Goal: Book appointment/travel/reservation

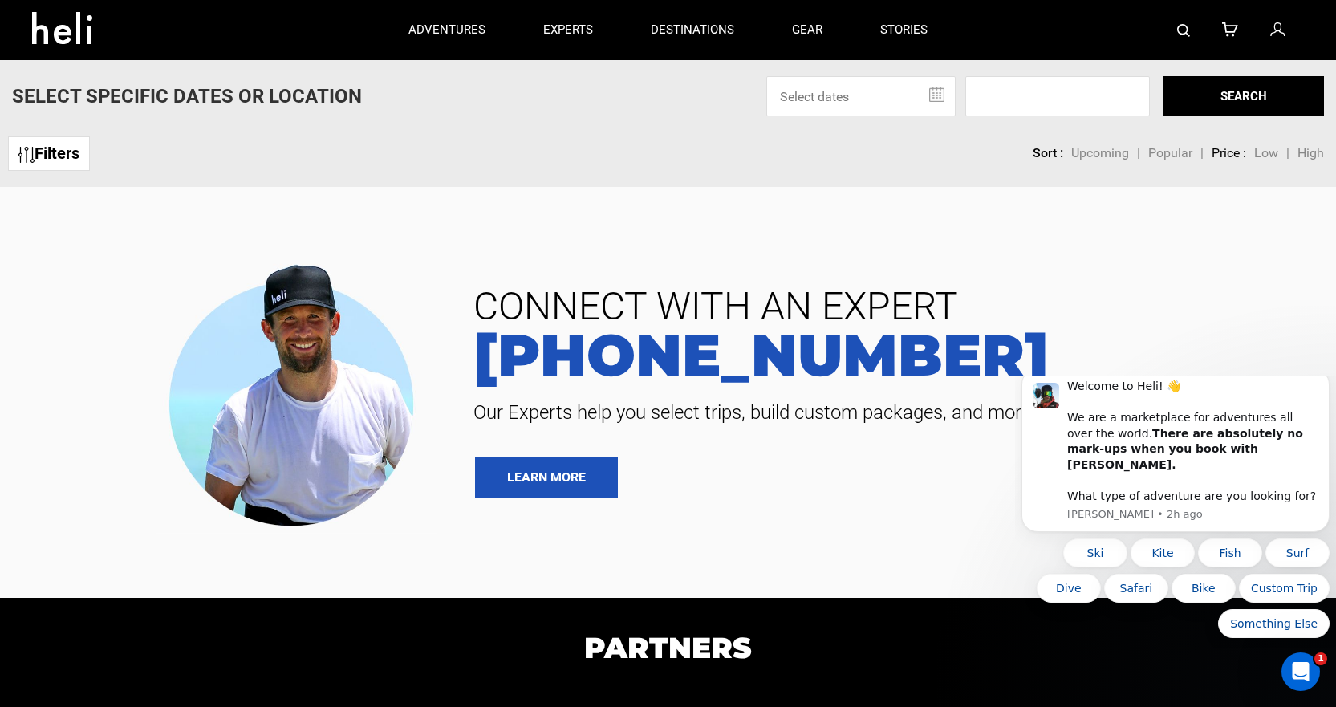
click at [927, 96] on input "text" at bounding box center [860, 96] width 189 height 40
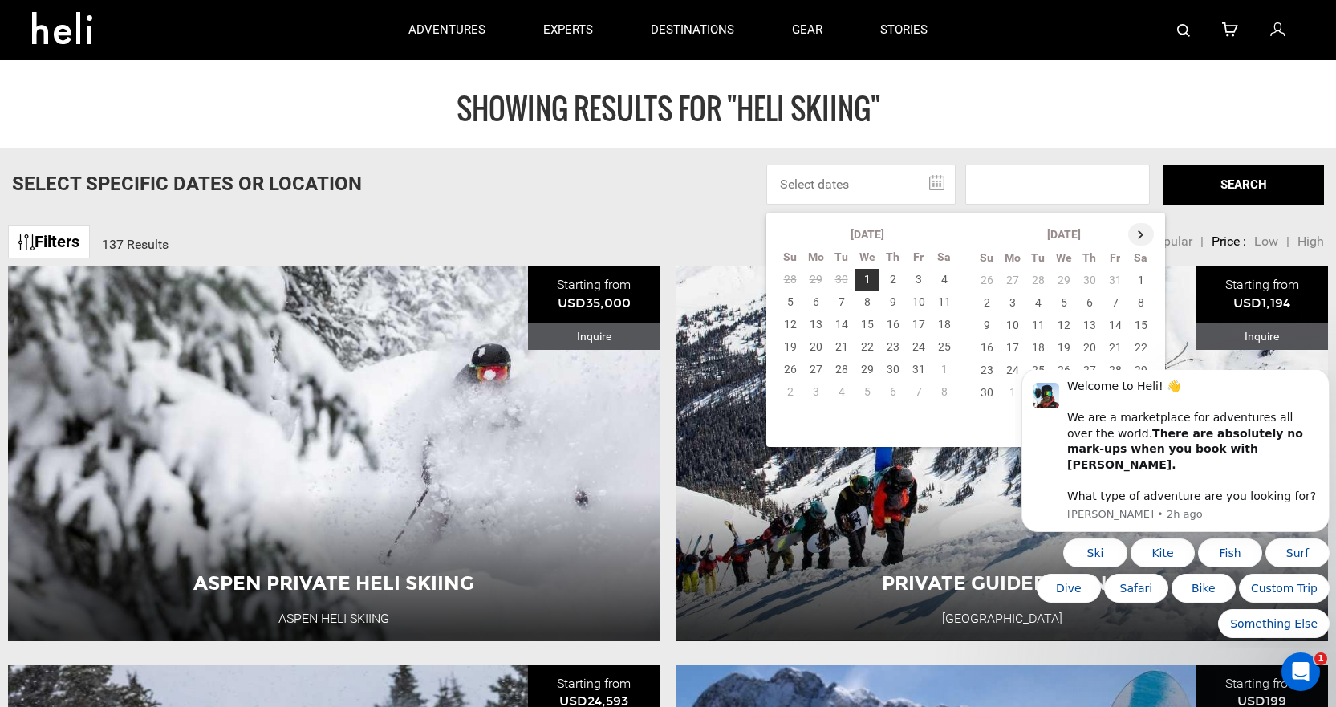
click at [1141, 231] on th at bounding box center [1141, 234] width 26 height 22
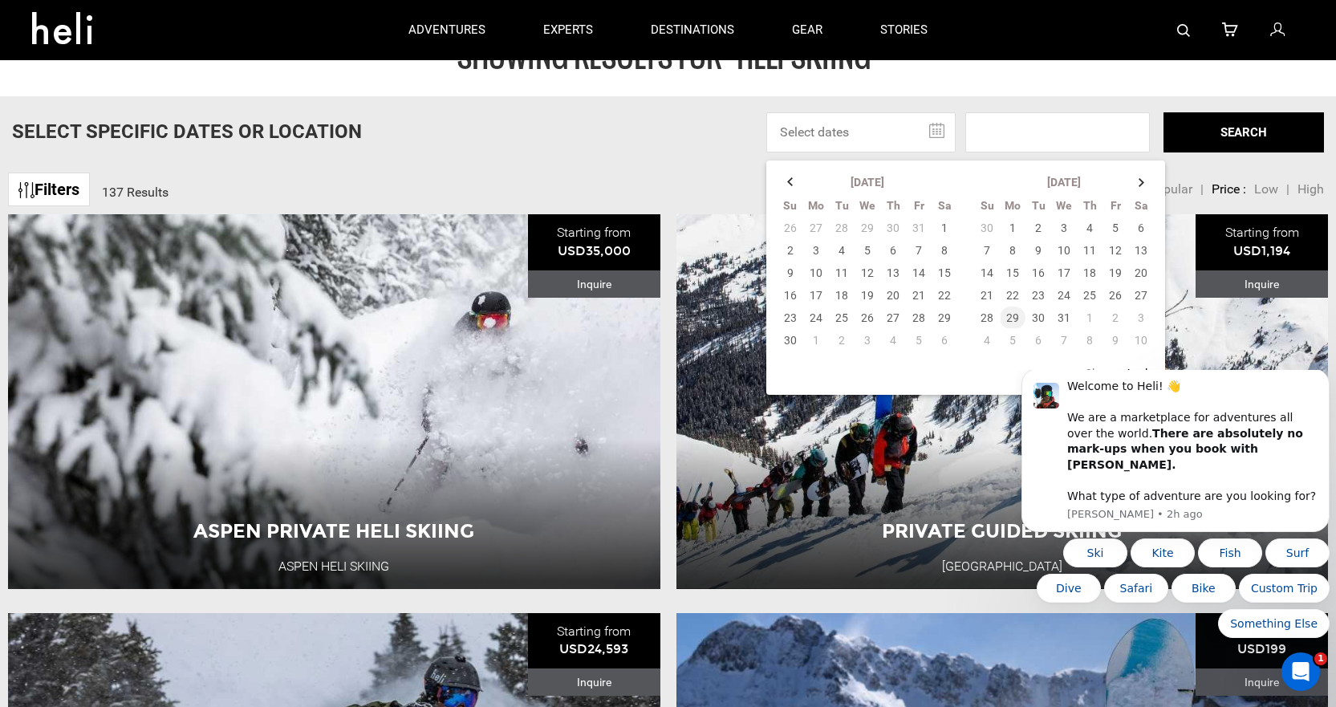
scroll to position [80, 0]
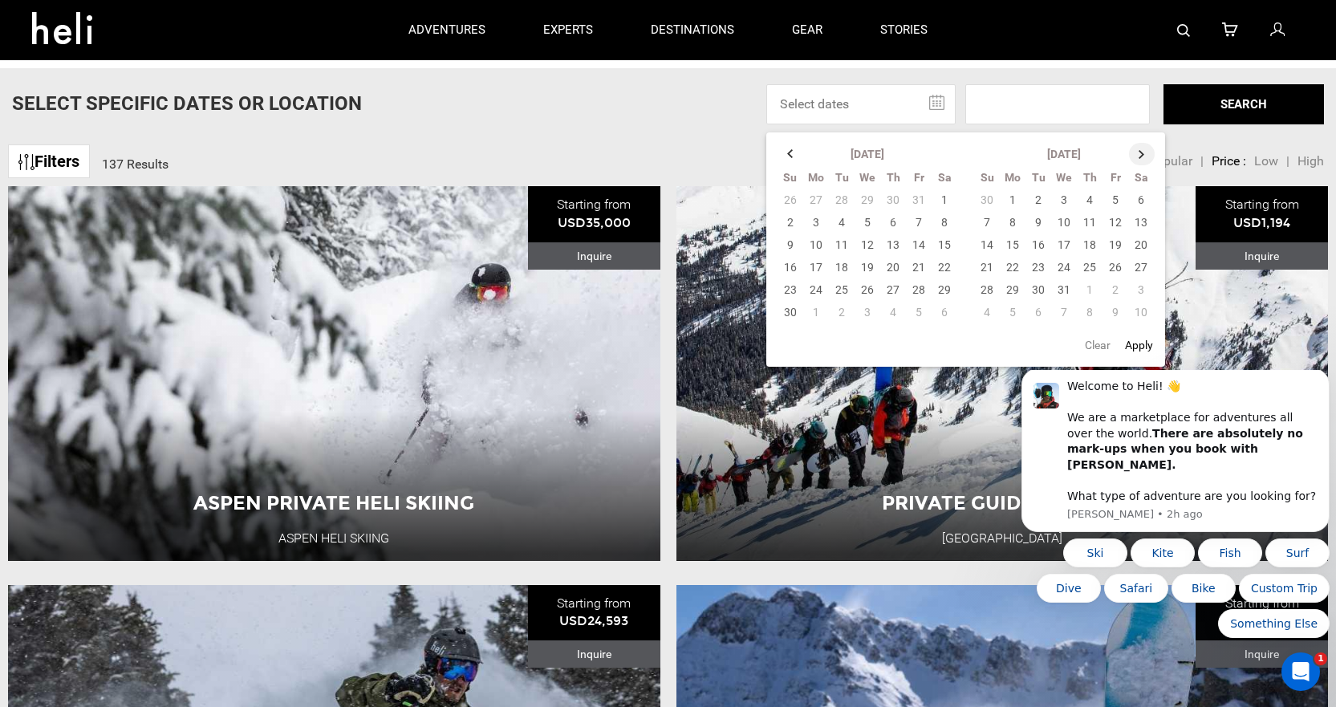
click at [1142, 154] on th at bounding box center [1142, 154] width 26 height 22
click at [1065, 287] on td "28" at bounding box center [1064, 290] width 26 height 22
click at [1096, 104] on input at bounding box center [1058, 104] width 185 height 40
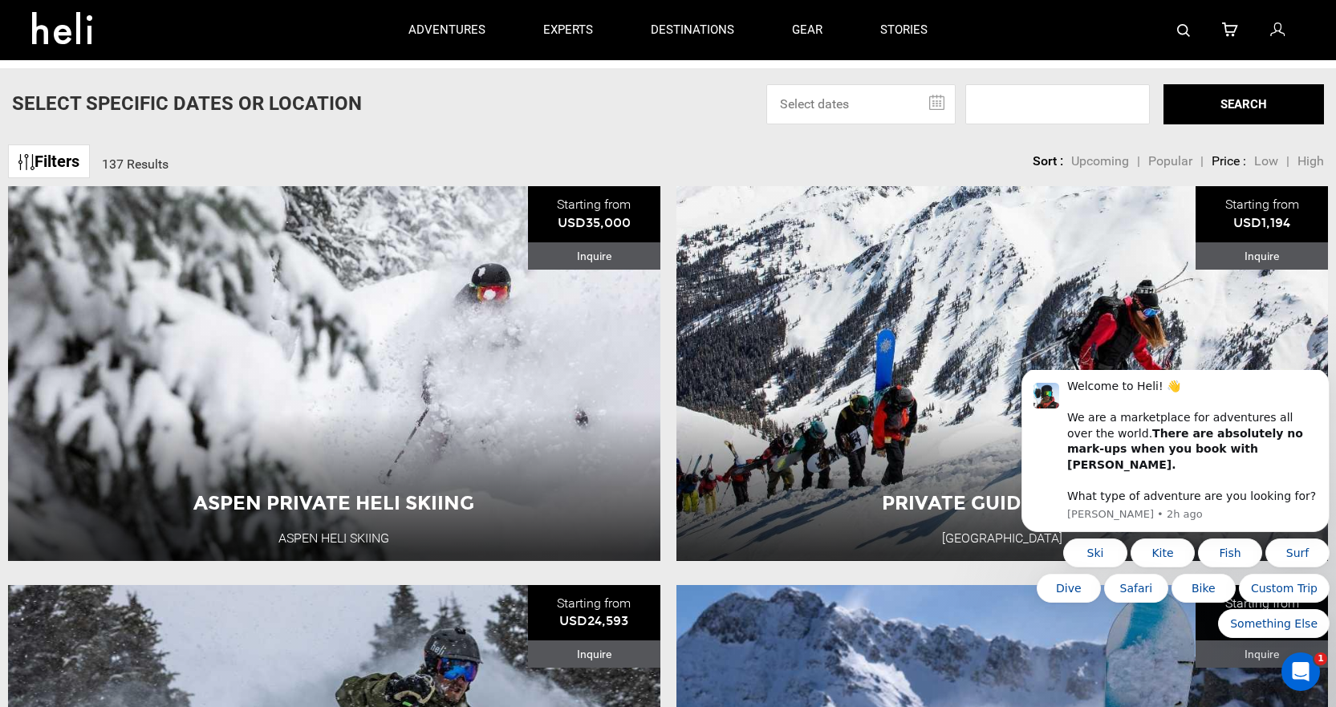
click at [942, 108] on input "text" at bounding box center [860, 104] width 189 height 40
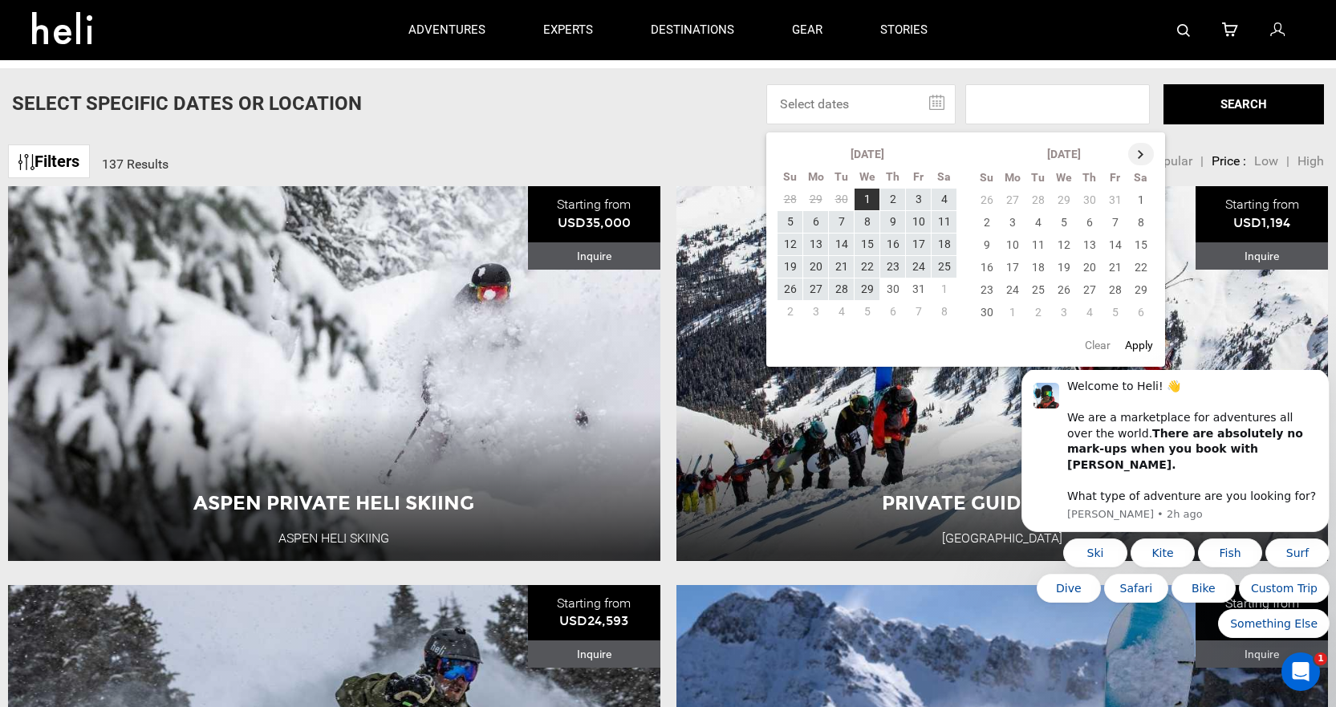
click at [1143, 152] on th at bounding box center [1141, 154] width 26 height 22
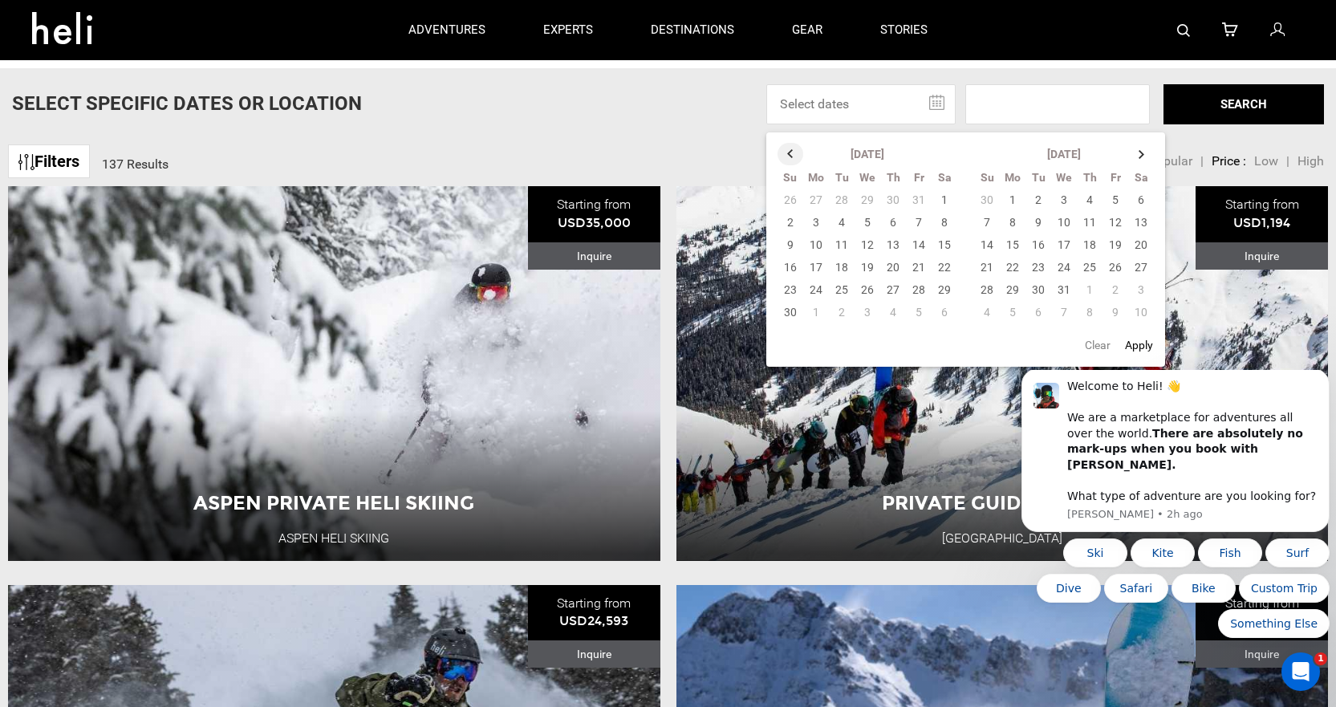
click at [791, 152] on th at bounding box center [791, 154] width 26 height 22
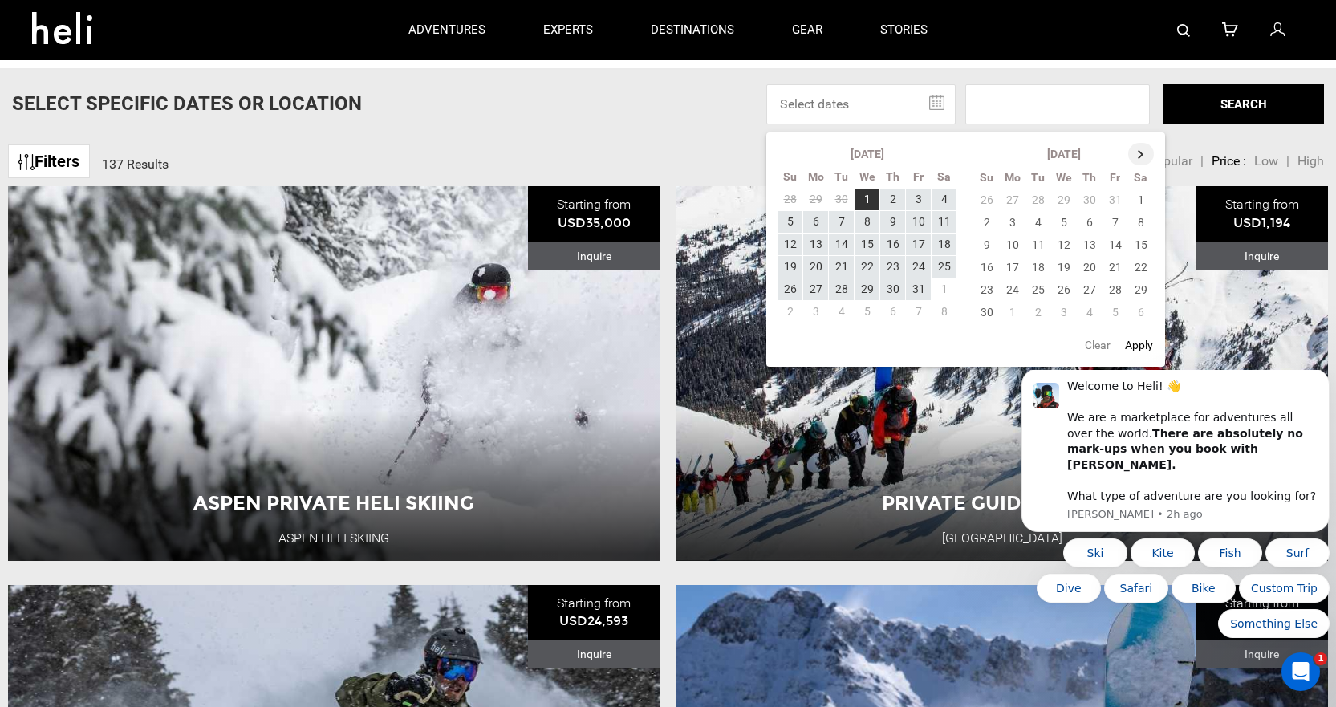
click at [1136, 150] on th at bounding box center [1141, 154] width 26 height 22
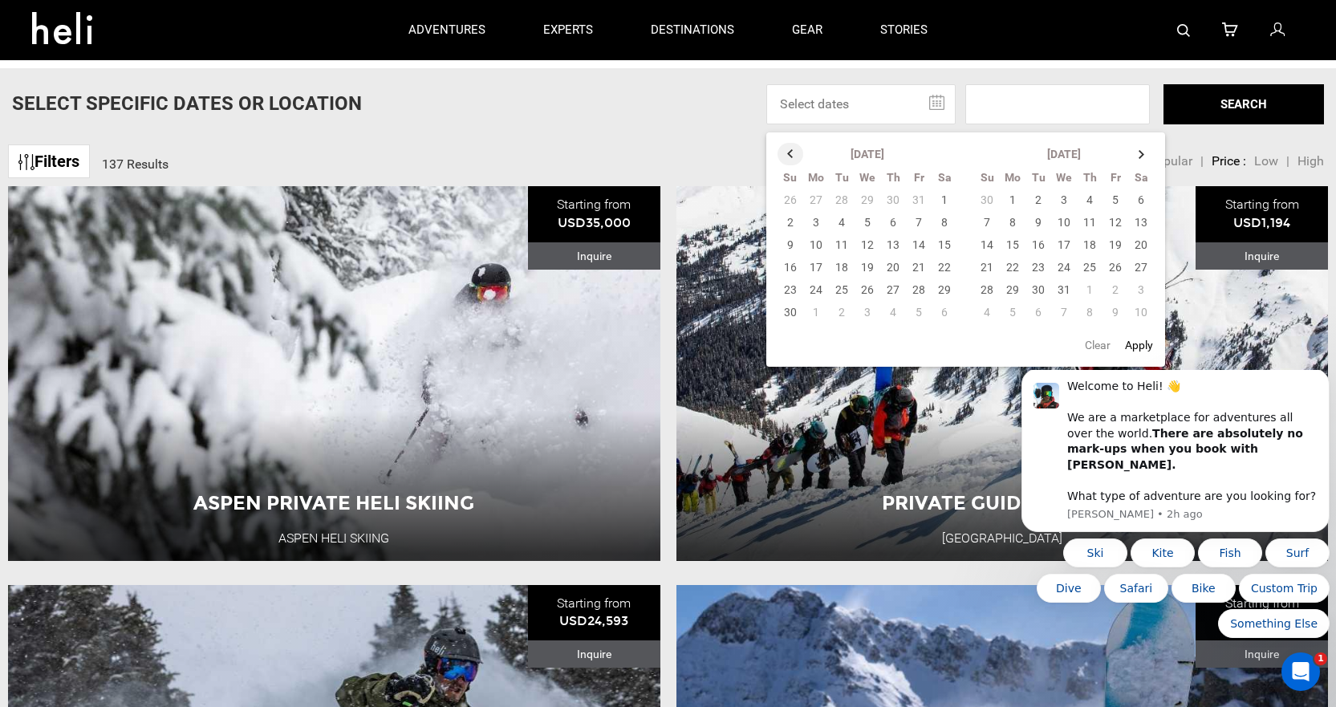
click at [800, 148] on th at bounding box center [791, 154] width 26 height 22
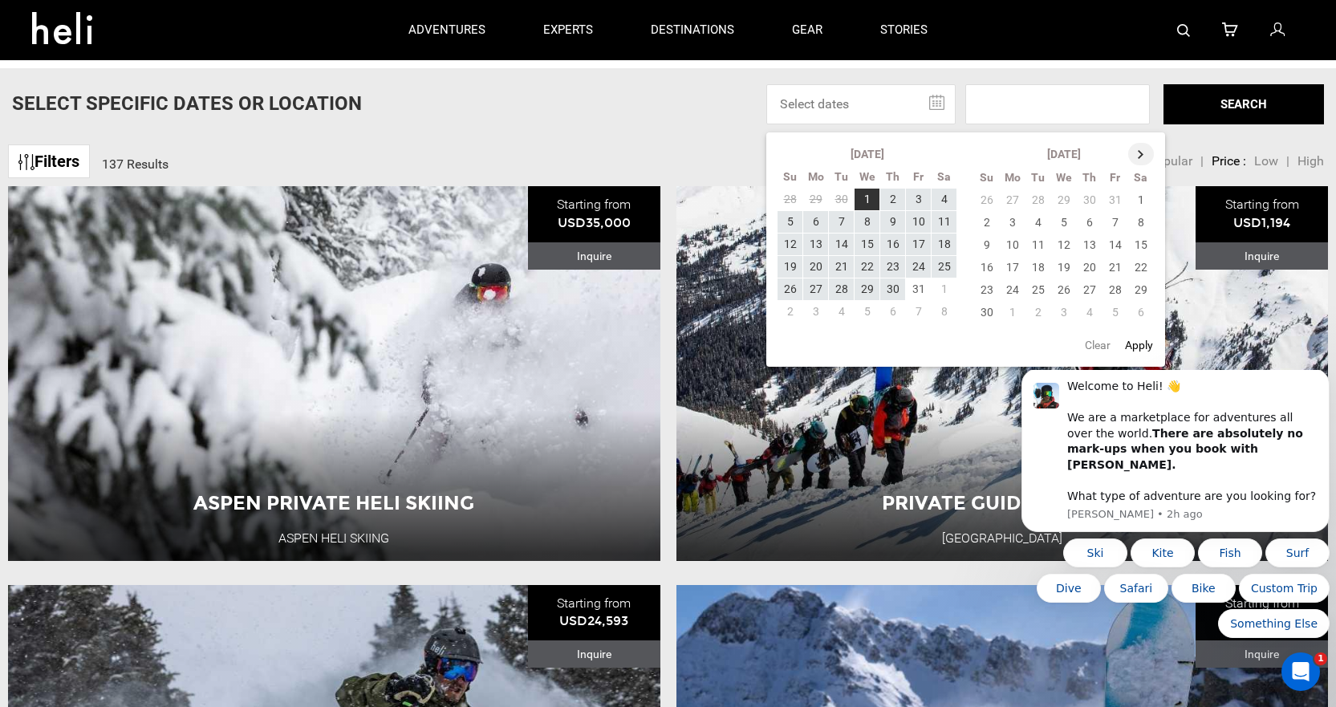
click at [1135, 152] on th at bounding box center [1141, 154] width 26 height 22
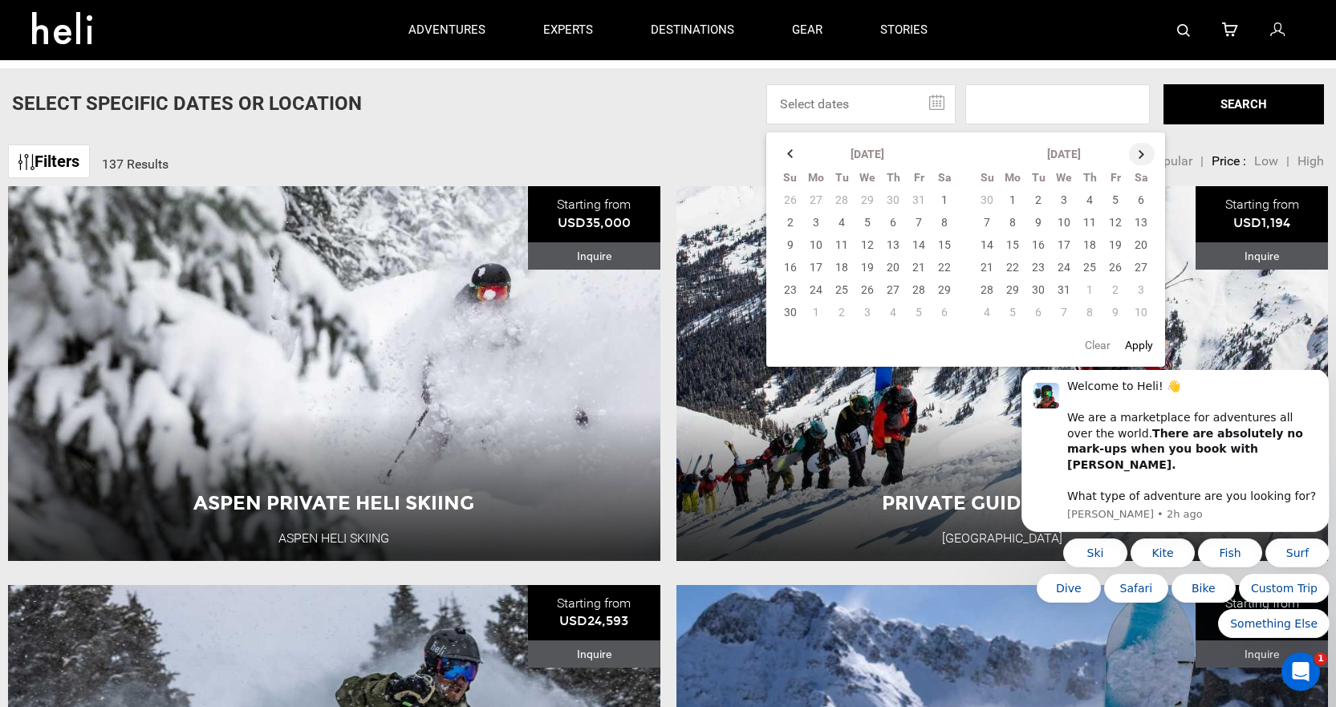
click at [1135, 152] on th at bounding box center [1142, 154] width 26 height 22
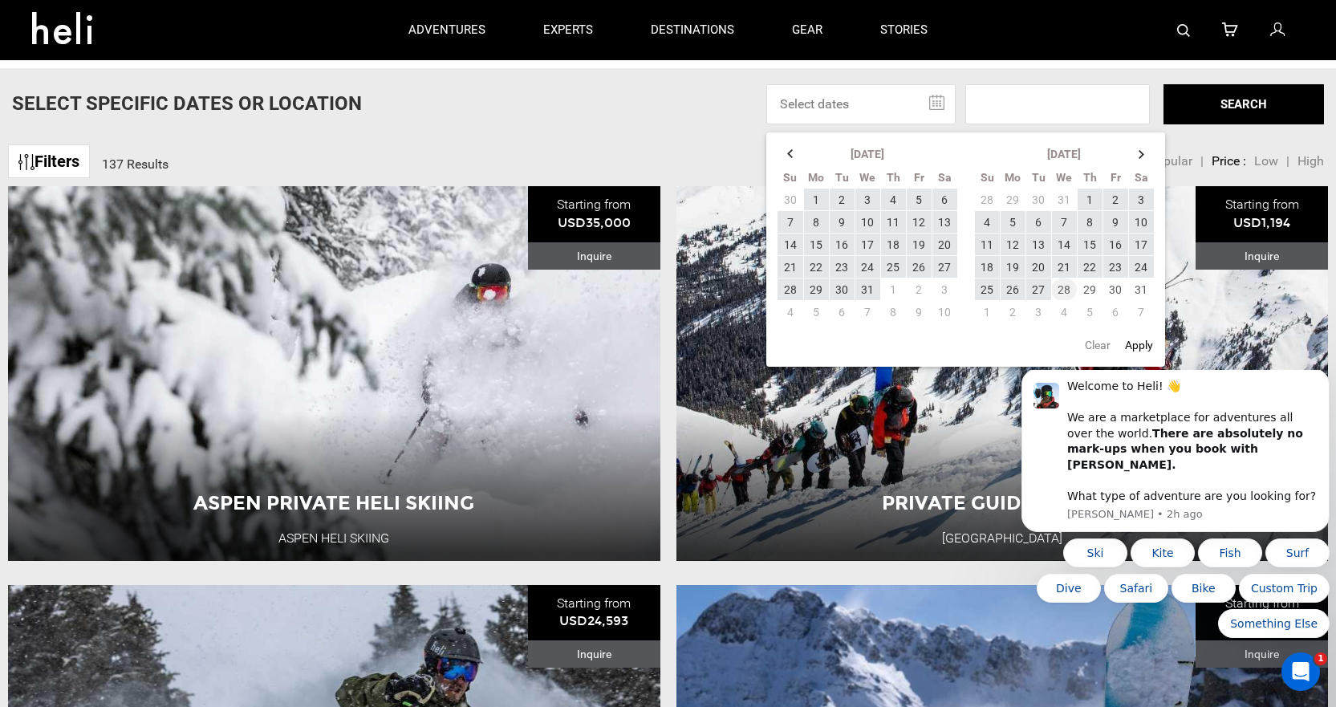
click at [1063, 283] on td "28" at bounding box center [1064, 290] width 26 height 22
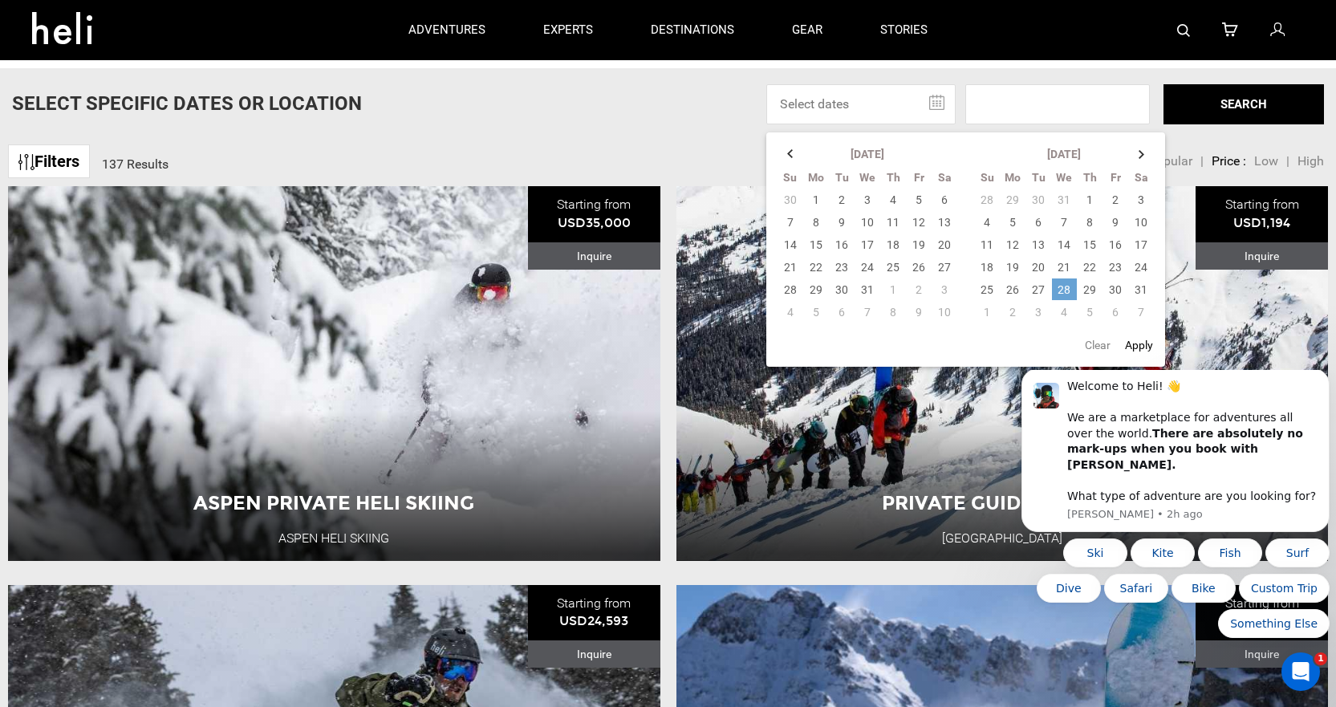
click at [1064, 283] on td "28" at bounding box center [1064, 290] width 26 height 22
click at [1066, 288] on td "28" at bounding box center [1064, 290] width 26 height 22
click at [1143, 344] on button "Apply" at bounding box center [1139, 345] width 38 height 29
type input "[DATE] - [DATE]"
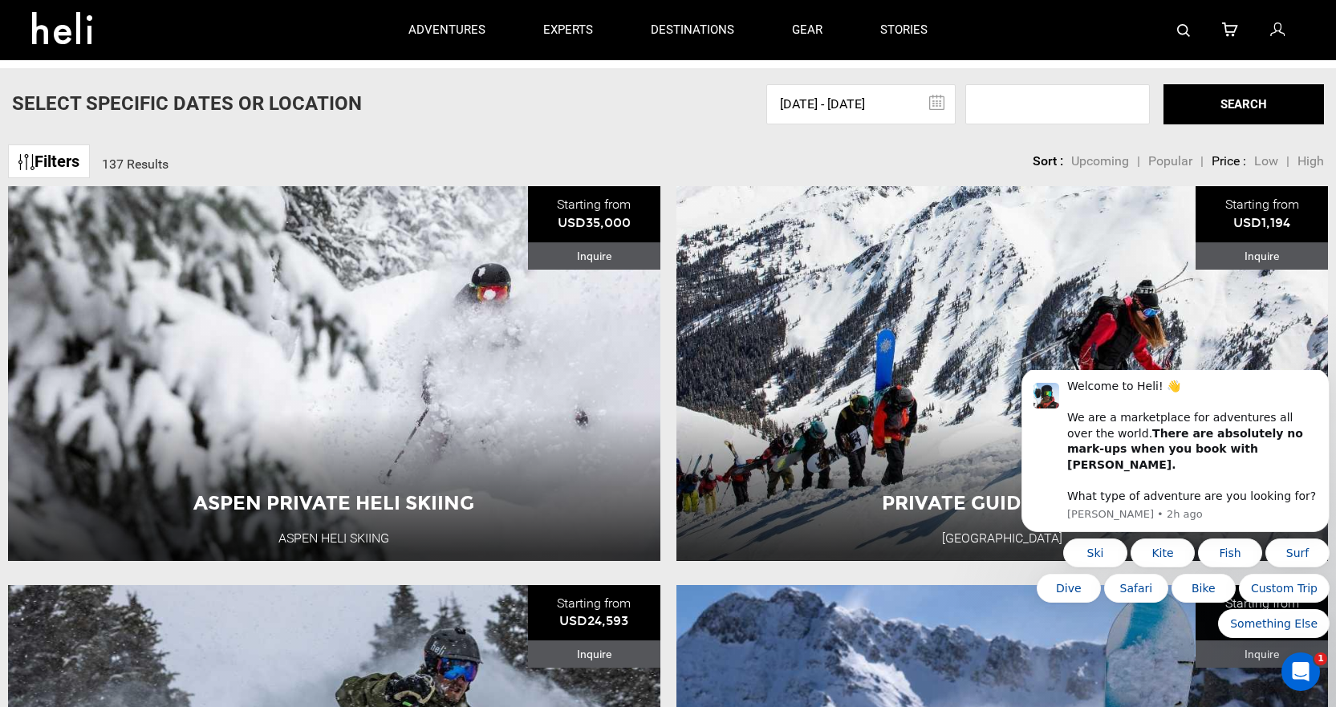
click at [1232, 107] on button "SEARCH" at bounding box center [1244, 104] width 161 height 40
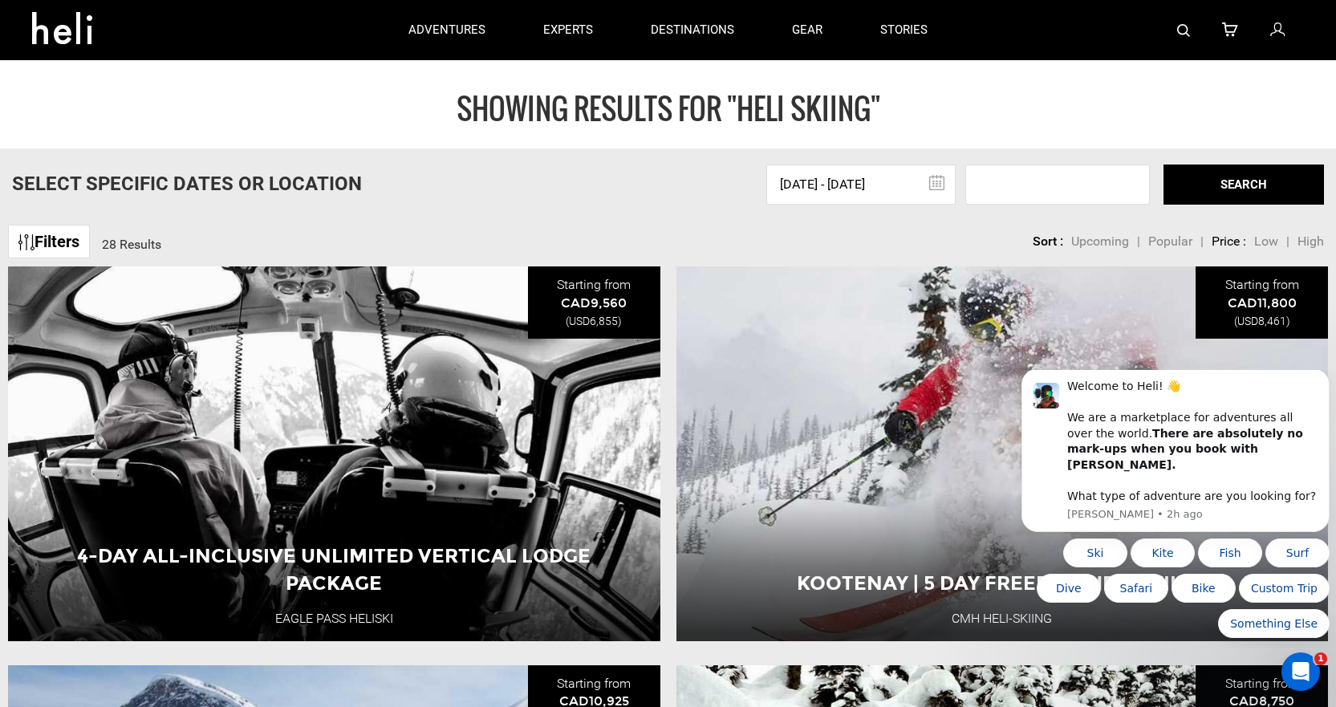
click at [1264, 243] on span "Low" at bounding box center [1266, 241] width 24 height 15
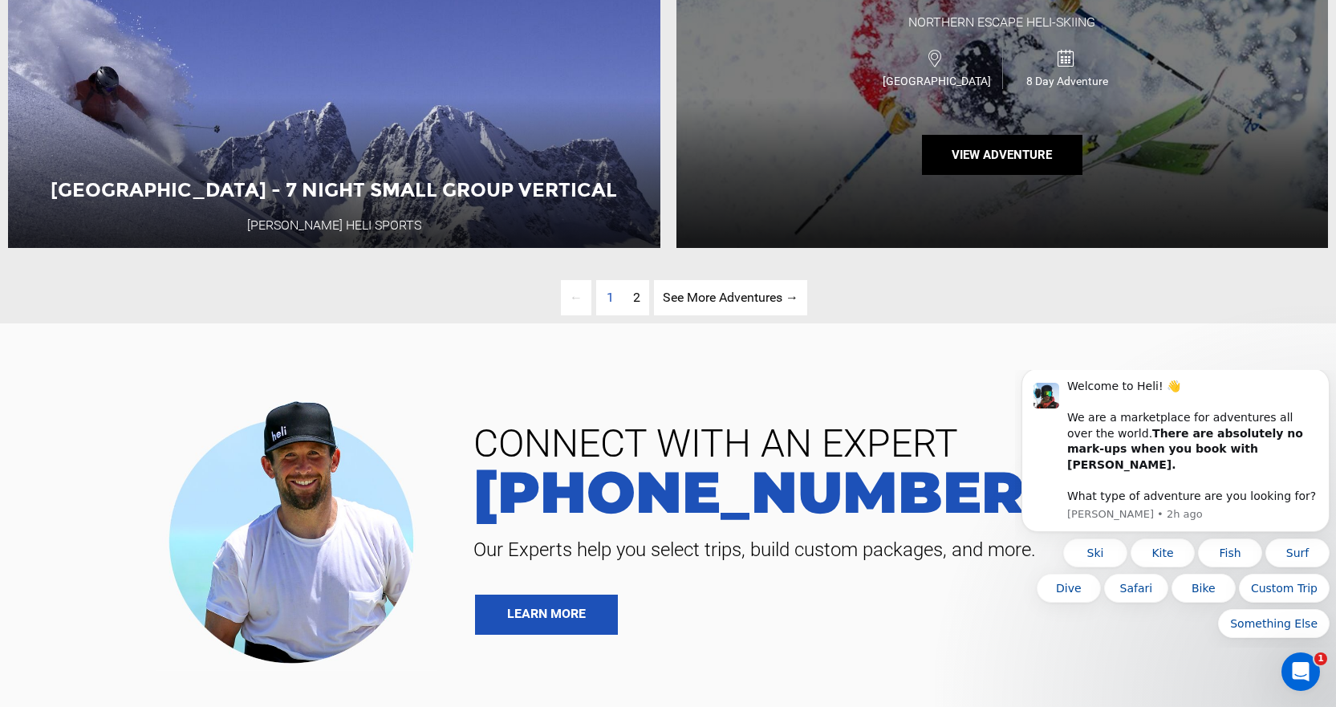
scroll to position [4495, 0]
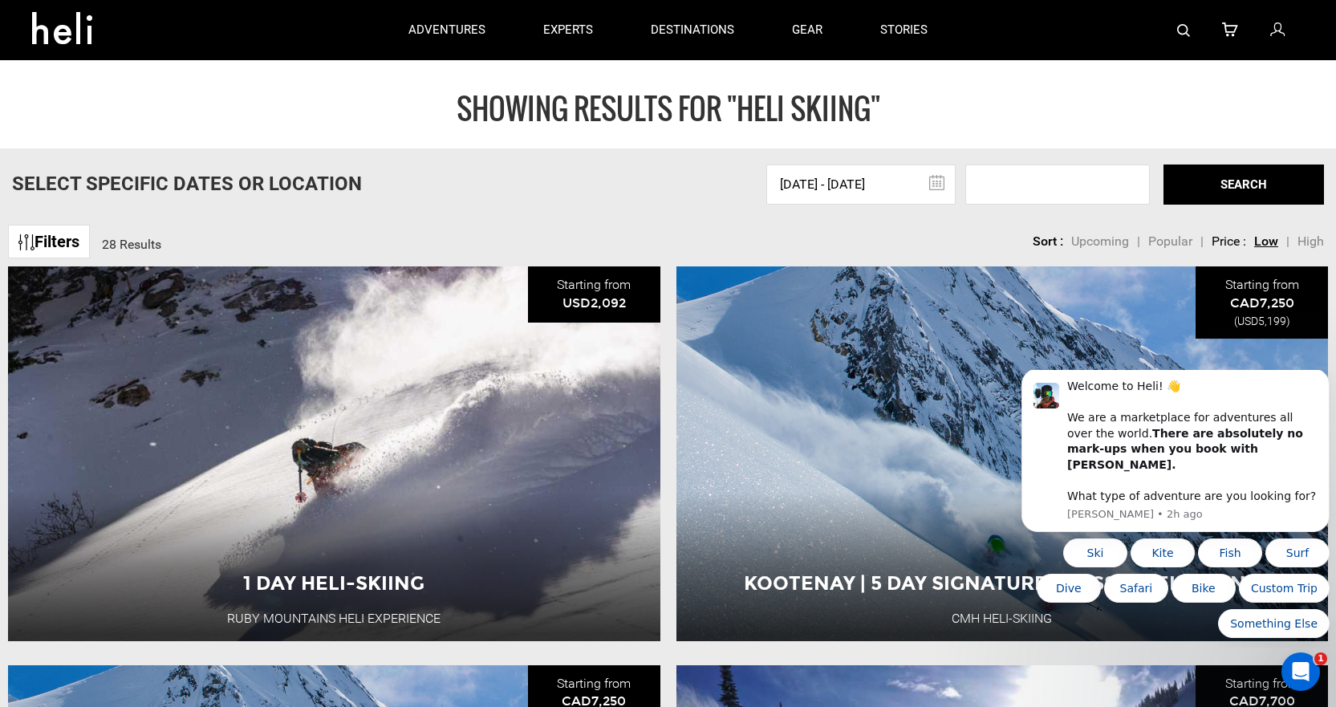
scroll to position [80, 0]
